Goal: Information Seeking & Learning: Learn about a topic

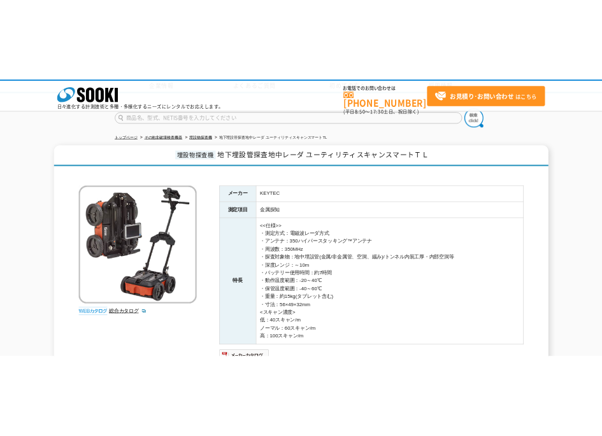
scroll to position [183, 0]
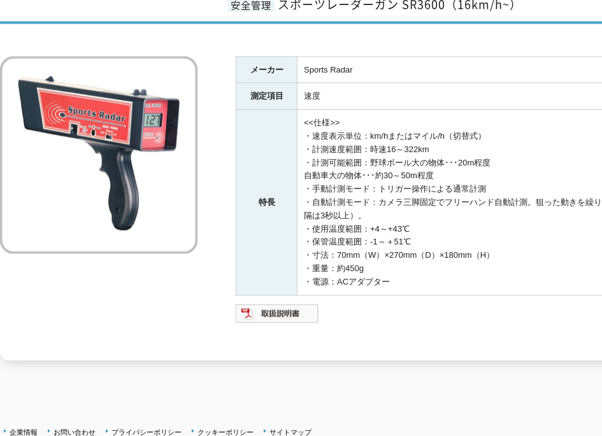
scroll to position [92, 0]
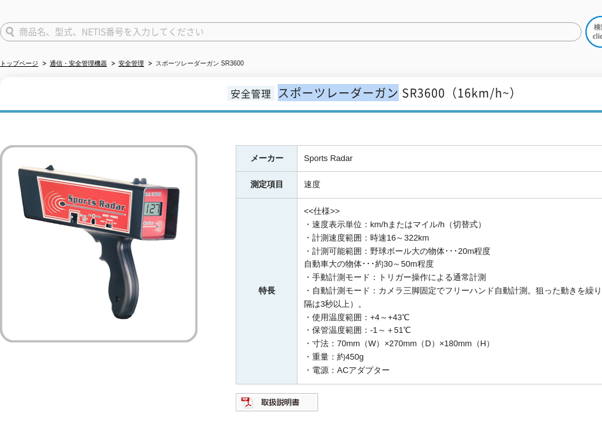
drag, startPoint x: 399, startPoint y: 86, endPoint x: 283, endPoint y: 89, distance: 116.6
click at [283, 89] on span "スポーツレーダーガン SR3600（16km/h~）" at bounding box center [400, 92] width 244 height 17
copy span "スポーツレーダーガン"
click at [320, 139] on div "メーカー Sports Radar 測定項目 速度 特長 <<仕様>> ・速度表示単位：km/hまたはマイル/h（切替式） ・計測速度範囲：時速16～322k…" at bounding box center [372, 284] width 745 height 330
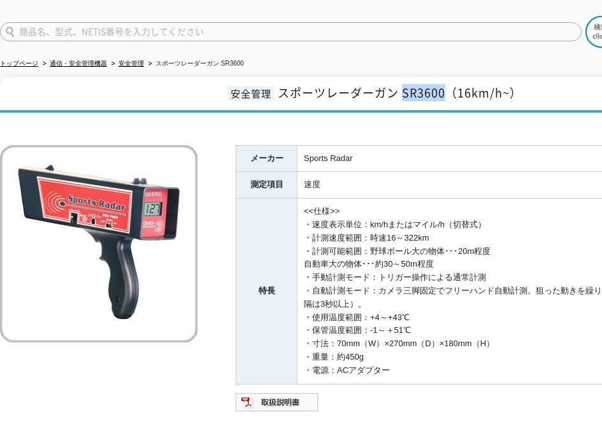
drag, startPoint x: 444, startPoint y: 90, endPoint x: 402, endPoint y: 93, distance: 42.1
click at [402, 93] on span "スポーツレーダーガン SR3600（16km/h~）" at bounding box center [400, 92] width 244 height 17
copy span "SR3600"
click at [295, 60] on ul "トップページ 通信・安全管理機器 安全管理 スポーツレーダーガン SR3600" at bounding box center [312, 64] width 624 height 26
drag, startPoint x: 451, startPoint y: 86, endPoint x: 513, endPoint y: 88, distance: 62.4
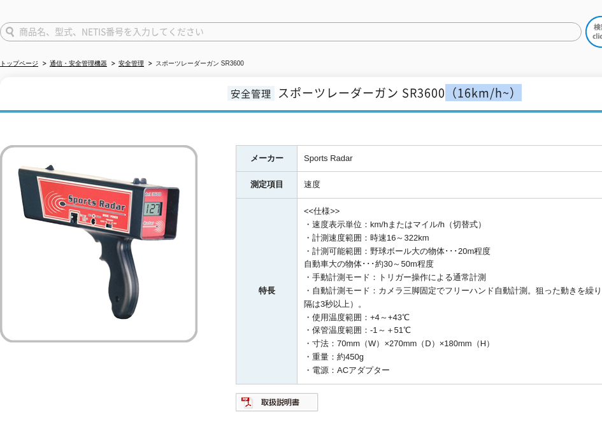
click at [516, 90] on span "スポーツレーダーガン SR3600（16km/h~）" at bounding box center [400, 92] width 244 height 17
copy span "（16km/h~）"
click at [196, 304] on img at bounding box center [98, 243] width 197 height 197
click at [387, 98] on h1 "安全管理 スポーツレーダーガン SR3600（16km/h~）" at bounding box center [372, 95] width 745 height 36
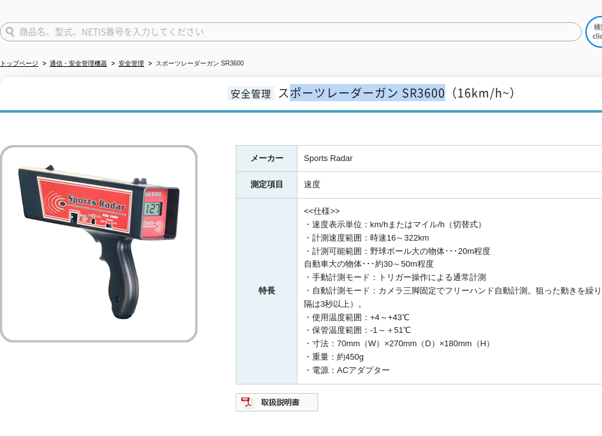
drag, startPoint x: 444, startPoint y: 83, endPoint x: 288, endPoint y: 89, distance: 156.7
click at [288, 89] on span "スポーツレーダーガン SR3600（16km/h~）" at bounding box center [400, 92] width 244 height 17
click at [287, 88] on span "スポーツレーダーガン SR3600（16km/h~）" at bounding box center [400, 92] width 244 height 17
drag, startPoint x: 404, startPoint y: 85, endPoint x: 442, endPoint y: 89, distance: 37.8
click at [442, 89] on span "スポーツレーダーガン SR3600（16km/h~）" at bounding box center [400, 92] width 244 height 17
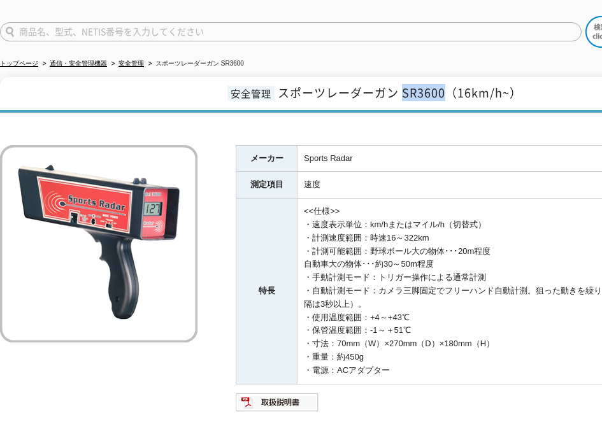
copy span "SR3600"
click at [438, 110] on div "安全管理 スポーツレーダーガン SR3600（16km/h~） メーカー Sports Radar 測定項目 速度 特長 <<仕様>> ・速度表示単位：km/…" at bounding box center [372, 263] width 745 height 373
click at [282, 399] on img at bounding box center [277, 402] width 83 height 20
